Goal: Task Accomplishment & Management: Manage account settings

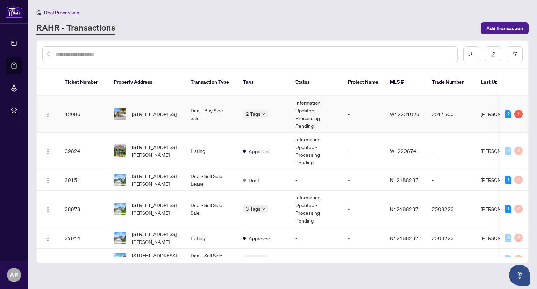
click at [226, 108] on td "Deal - Buy Side Sale" at bounding box center [211, 114] width 52 height 37
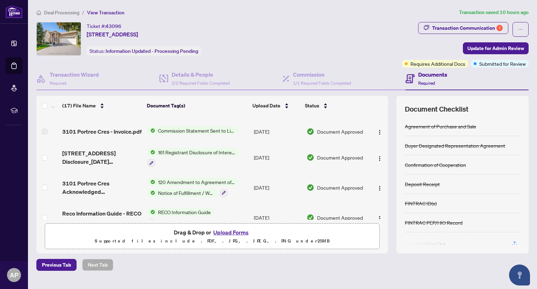
scroll to position [175, 0]
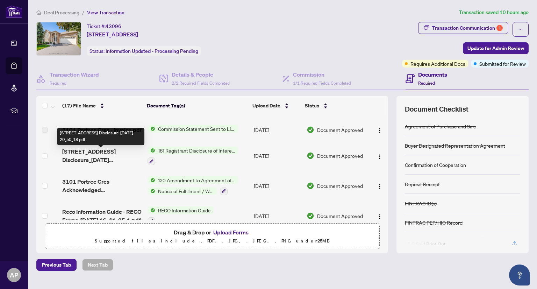
click at [104, 157] on span "[STREET_ADDRESS] Disclosure_[DATE] 20_50_18.pdf" at bounding box center [101, 155] width 79 height 17
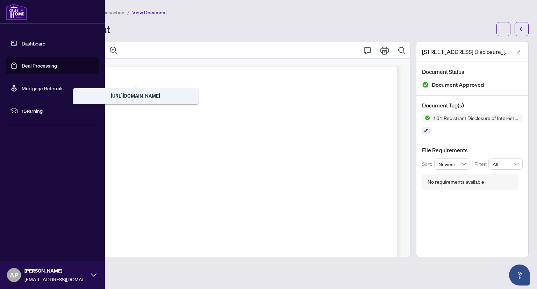
click at [22, 67] on link "Deal Processing" at bounding box center [39, 66] width 35 height 6
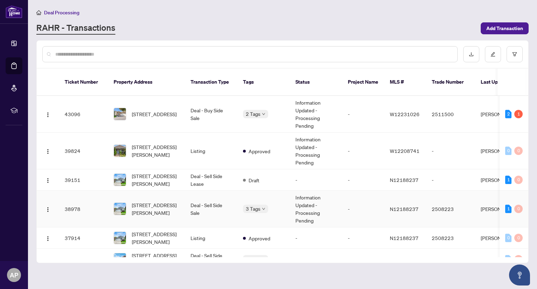
click at [212, 203] on td "Deal - Sell Side Sale" at bounding box center [211, 209] width 52 height 37
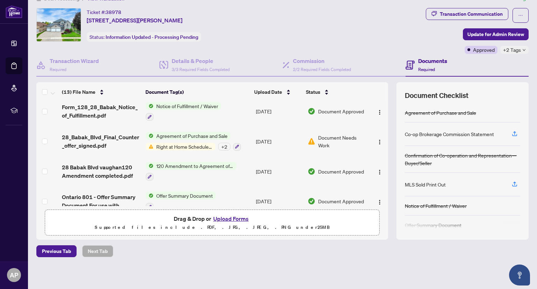
scroll to position [168, 0]
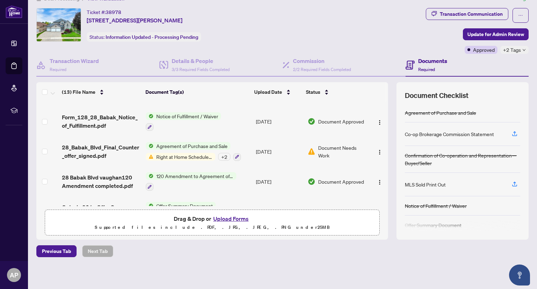
click at [185, 112] on span "Notice of Fulfillment / Waiver" at bounding box center [187, 116] width 67 height 8
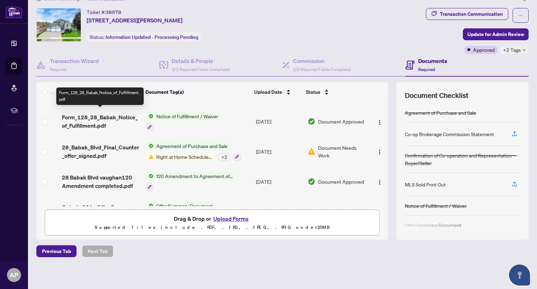
click at [121, 114] on span "Form_128_28_Babak_Notice_of_Fulfillment.pdf" at bounding box center [101, 121] width 78 height 17
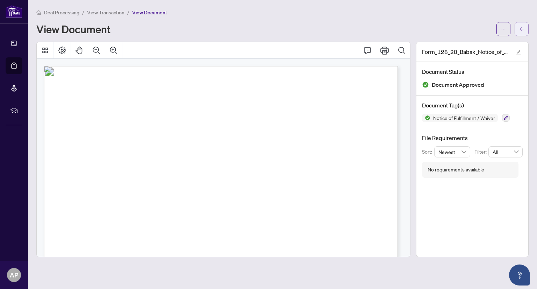
click at [524, 30] on button "button" at bounding box center [522, 29] width 14 height 14
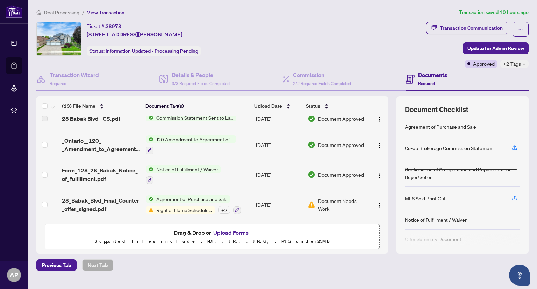
scroll to position [140, 0]
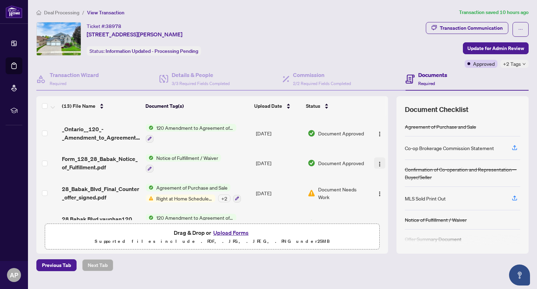
click at [377, 162] on img "button" at bounding box center [380, 164] width 6 height 6
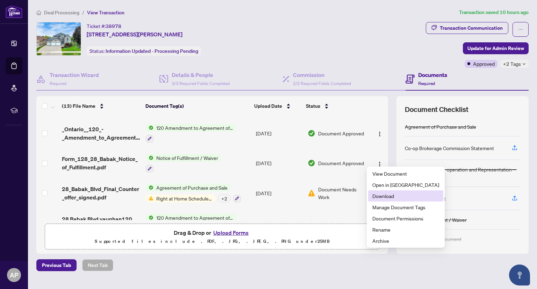
click at [392, 196] on span "Download" at bounding box center [405, 196] width 67 height 8
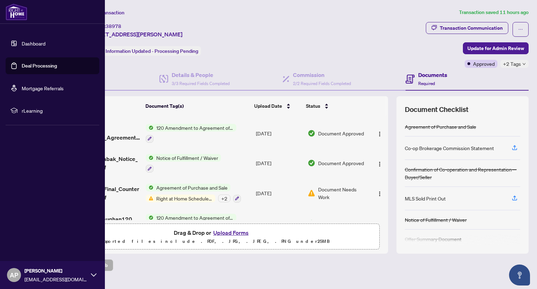
click at [24, 65] on link "Deal Processing" at bounding box center [39, 66] width 35 height 6
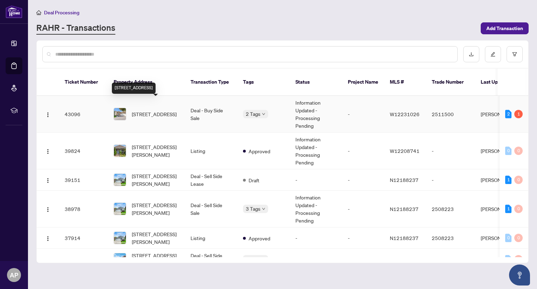
click at [169, 110] on span "[STREET_ADDRESS]" at bounding box center [154, 114] width 45 height 8
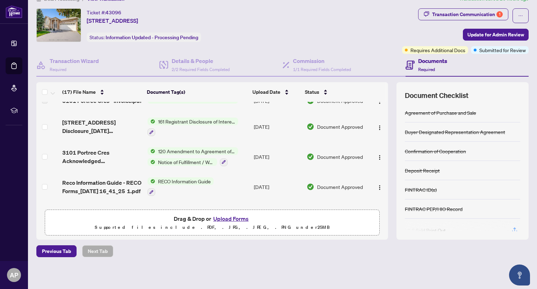
scroll to position [179, 0]
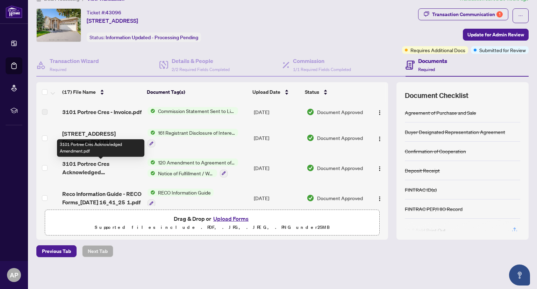
click at [96, 168] on span "3101 Portree Cres Acknowledged Amendment.pdf" at bounding box center [101, 167] width 79 height 17
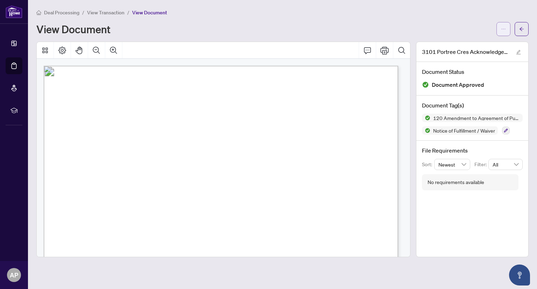
click at [505, 31] on span "button" at bounding box center [503, 28] width 5 height 11
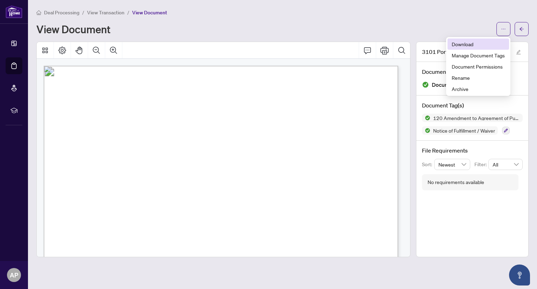
click at [462, 44] on span "Download" at bounding box center [478, 44] width 53 height 8
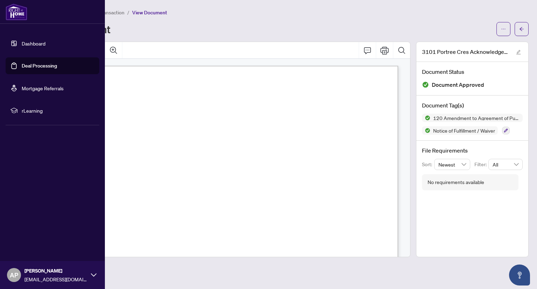
click at [29, 63] on link "Deal Processing" at bounding box center [39, 66] width 35 height 6
